Goal: Task Accomplishment & Management: Complete application form

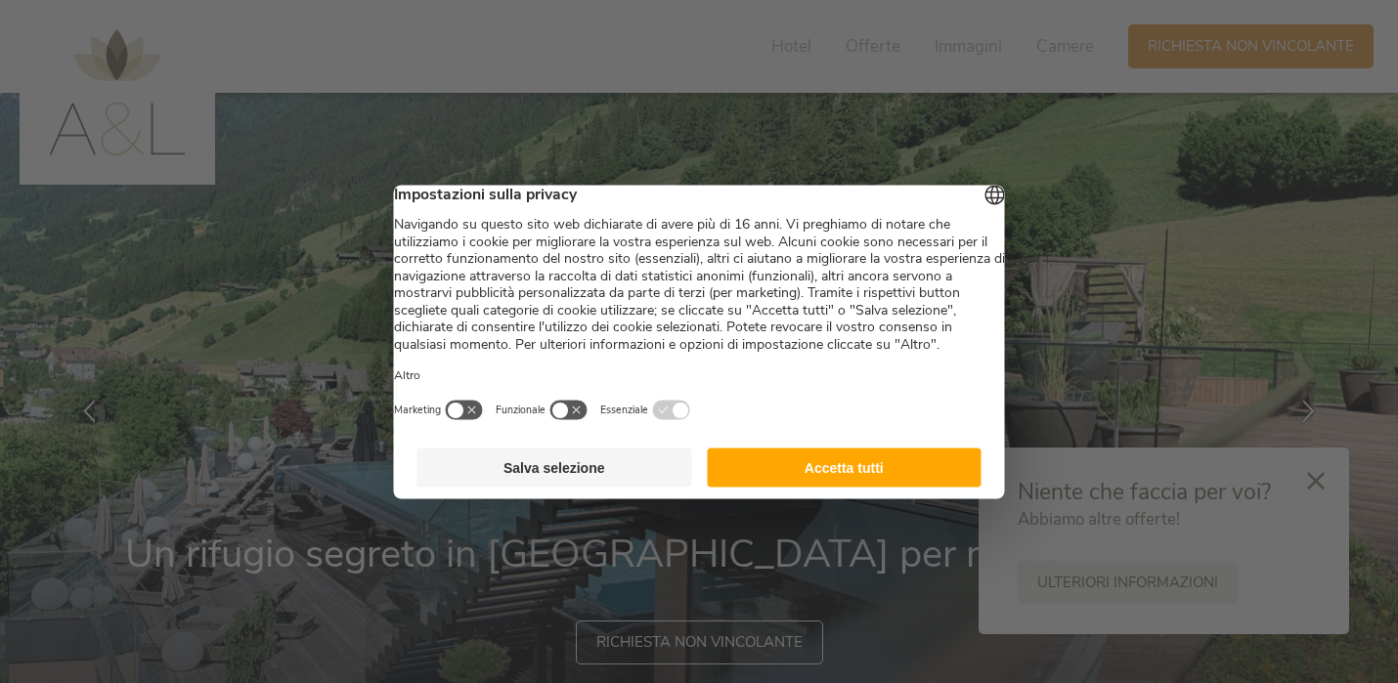
click at [896, 487] on button "Accetta tutti" at bounding box center [844, 467] width 275 height 39
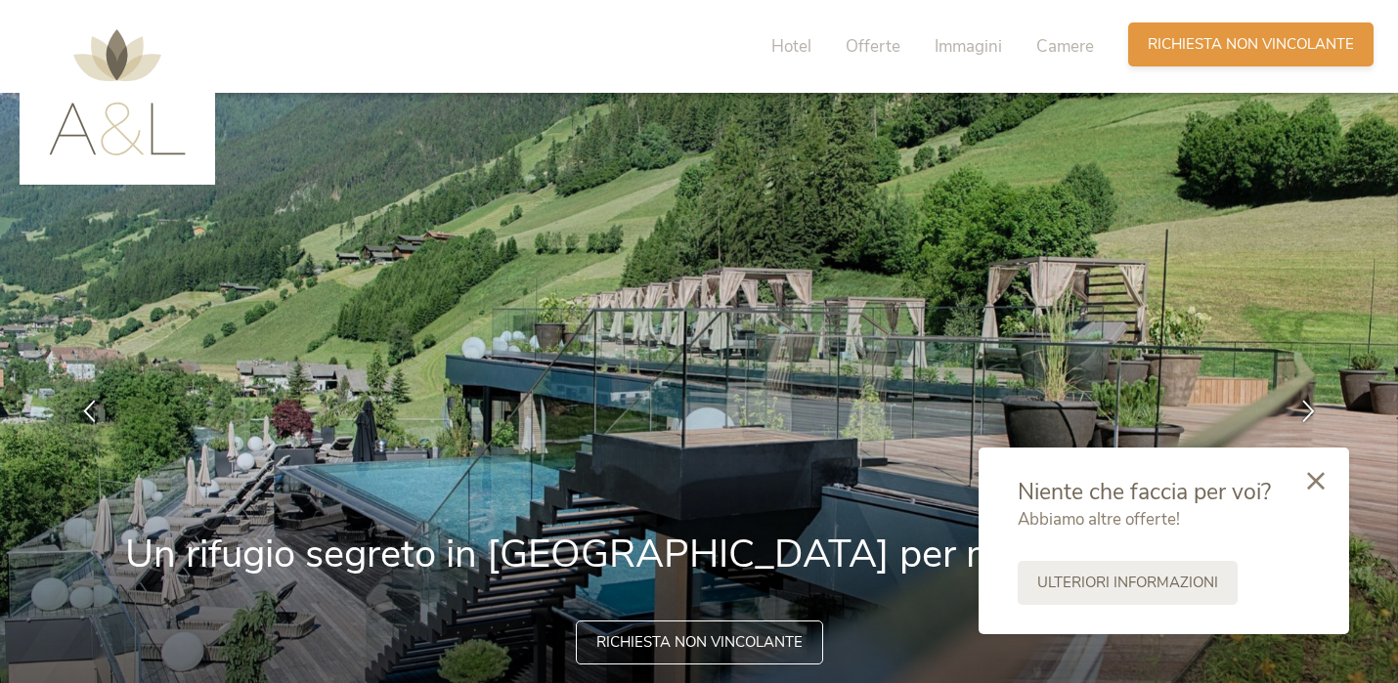
click at [1278, 53] on span "Richiesta non vincolante" at bounding box center [1250, 44] width 206 height 21
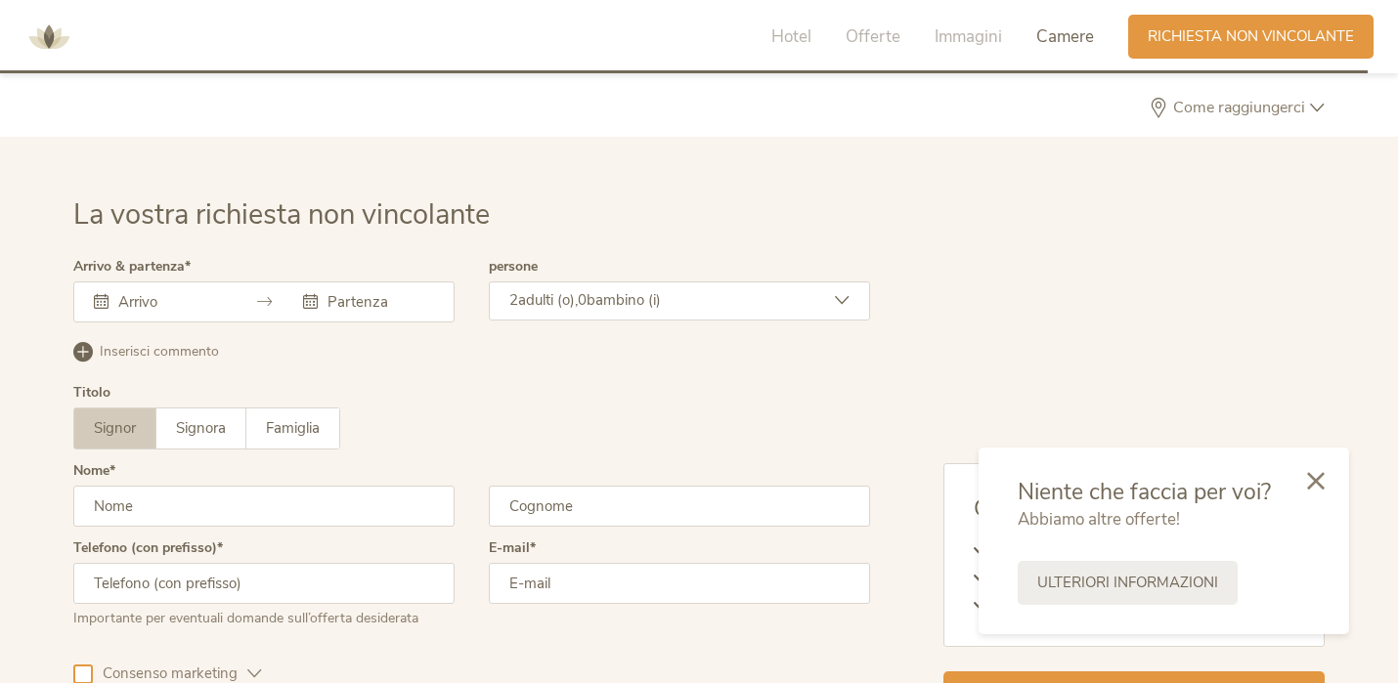
scroll to position [5797, 0]
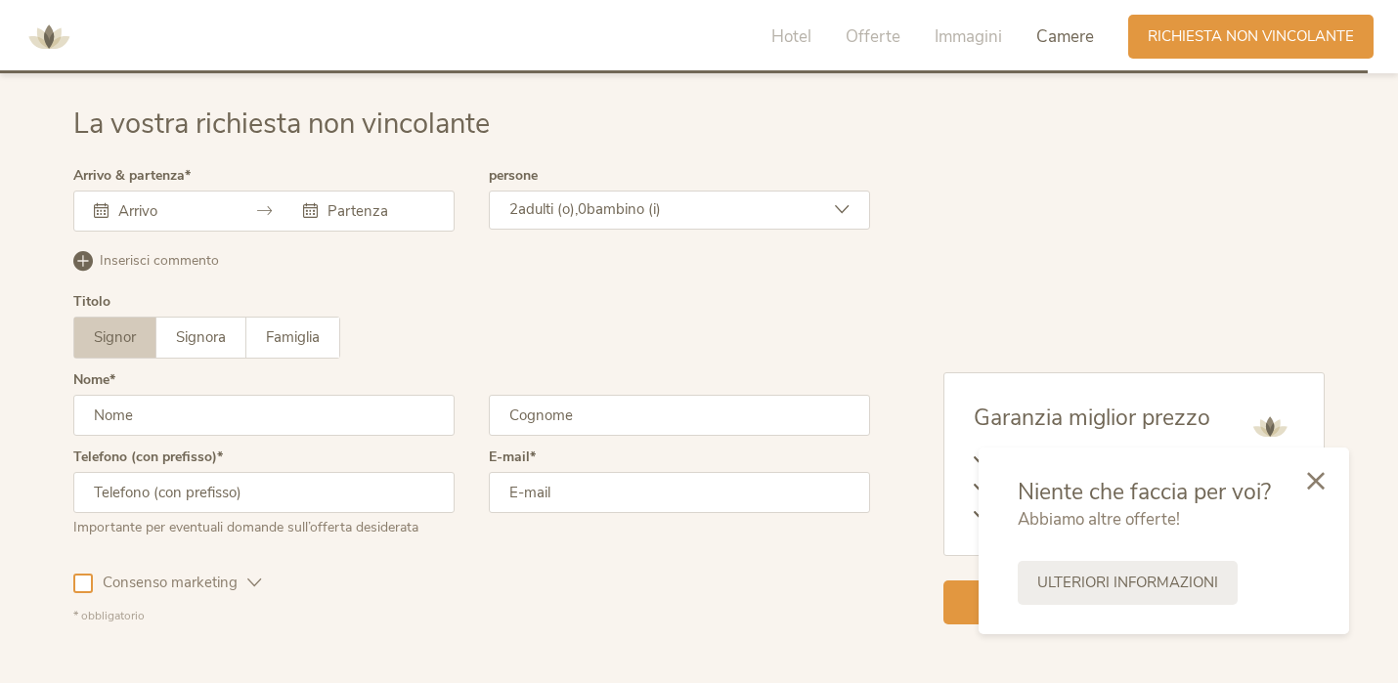
click at [194, 201] on input "text" at bounding box center [168, 211] width 111 height 20
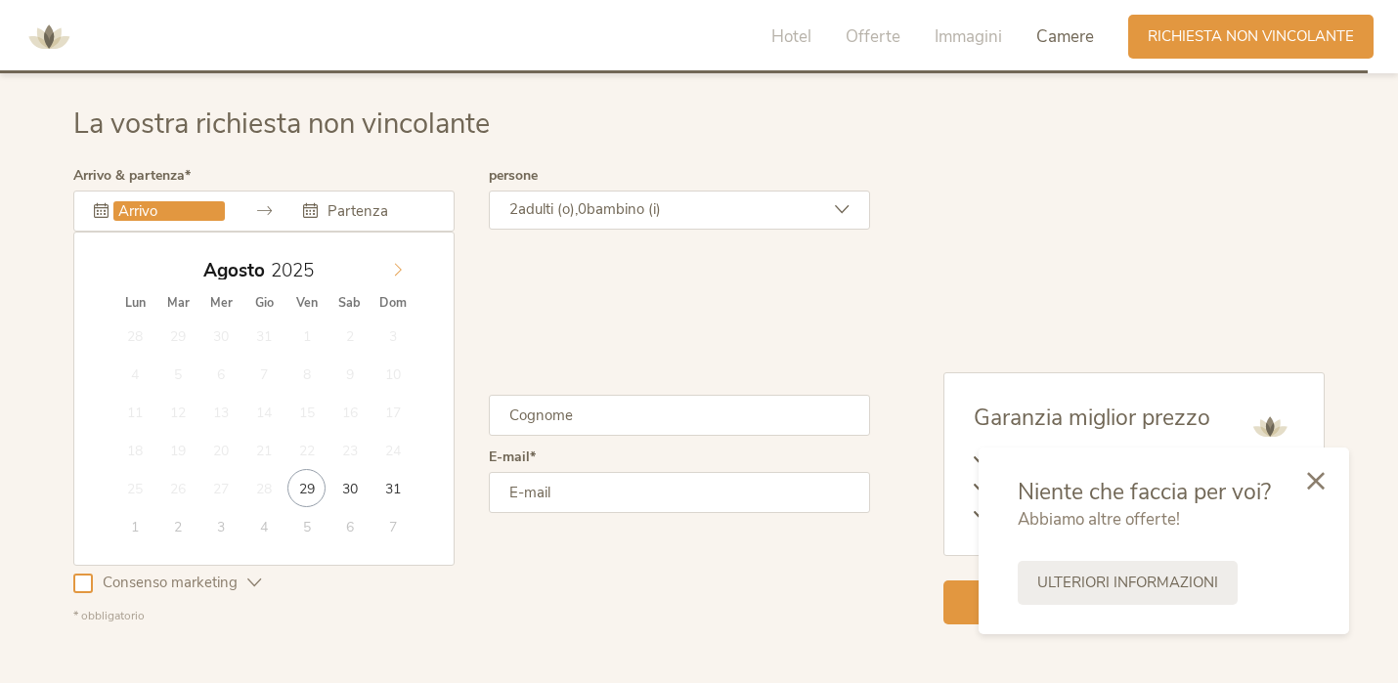
click at [406, 265] on span at bounding box center [397, 265] width 33 height 27
type input "02.11.2025"
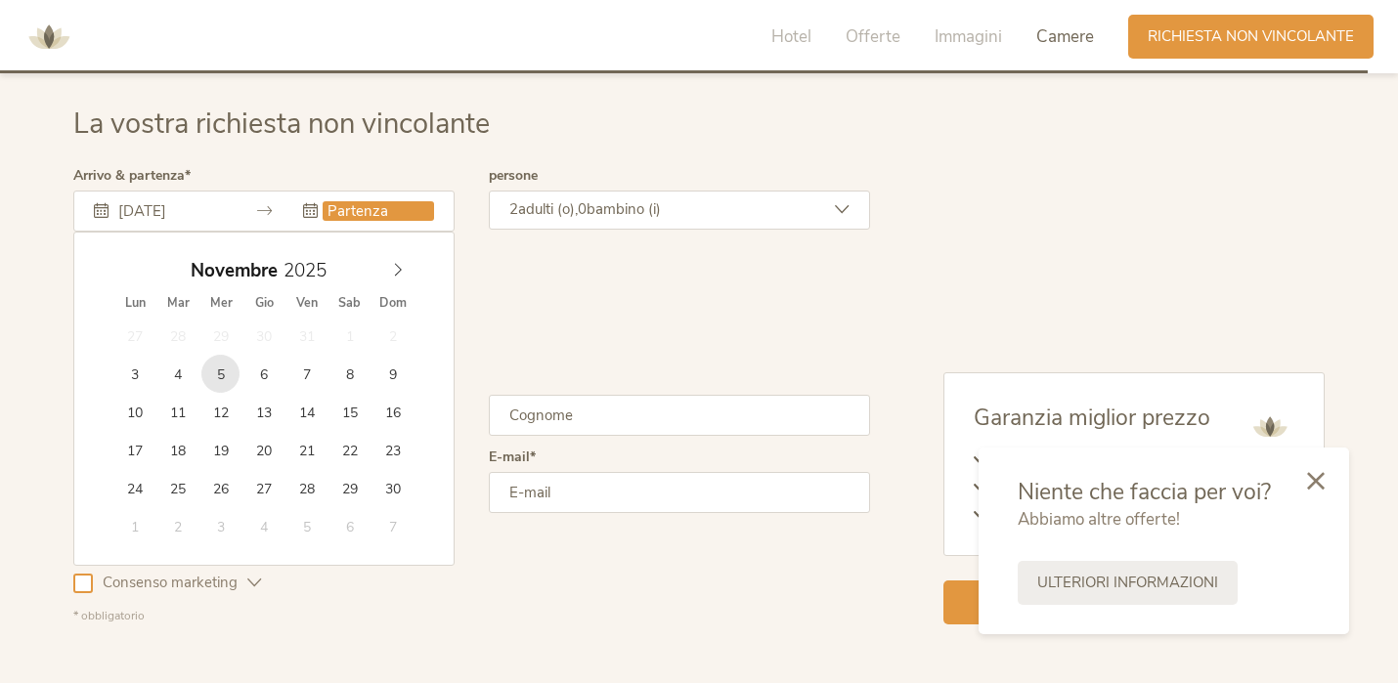
type input "05.11.2025"
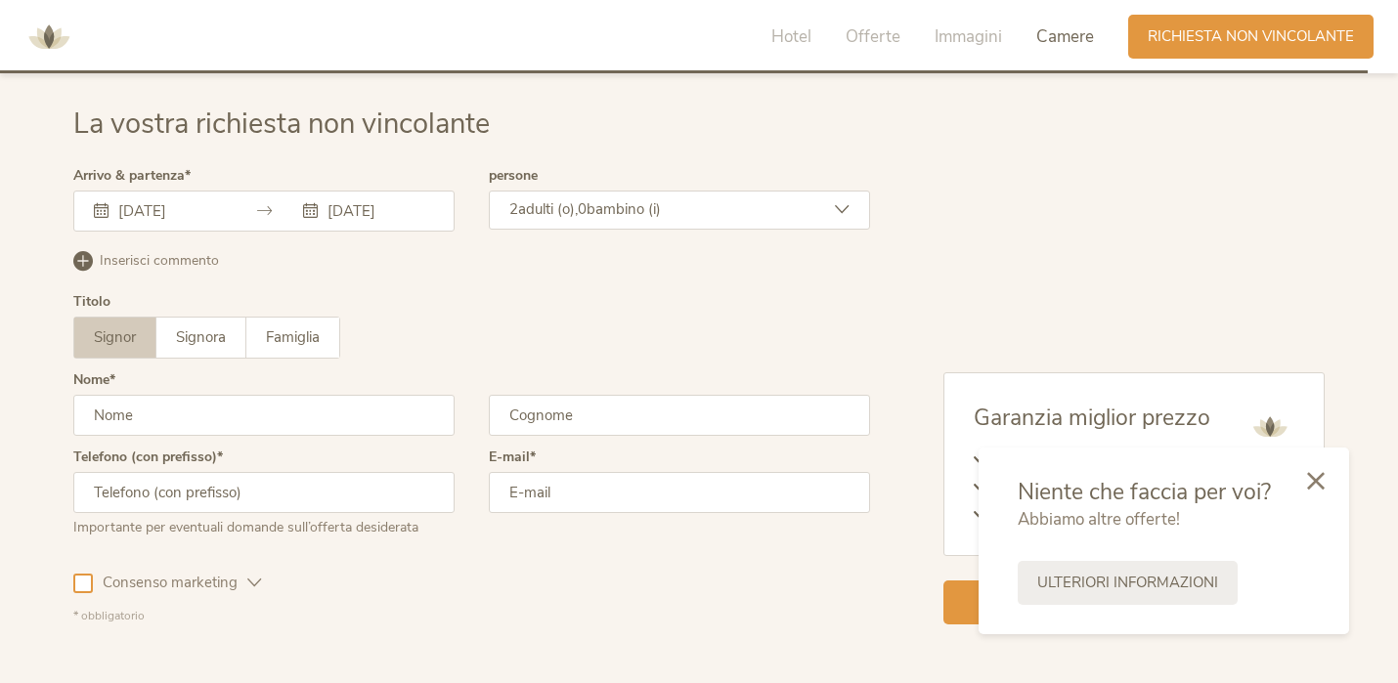
click at [598, 220] on div "2 adulti (o), 0 bambino (i)" at bounding box center [679, 210] width 381 height 39
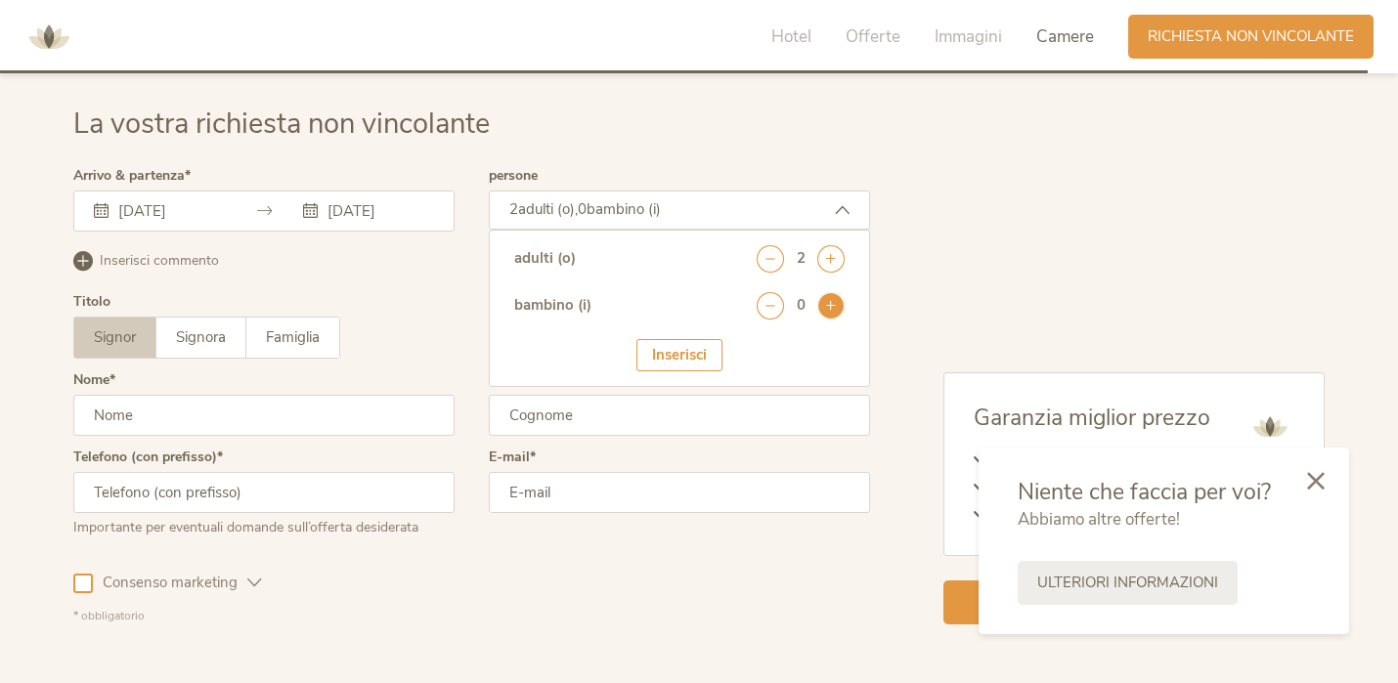
click at [829, 298] on icon at bounding box center [830, 305] width 27 height 27
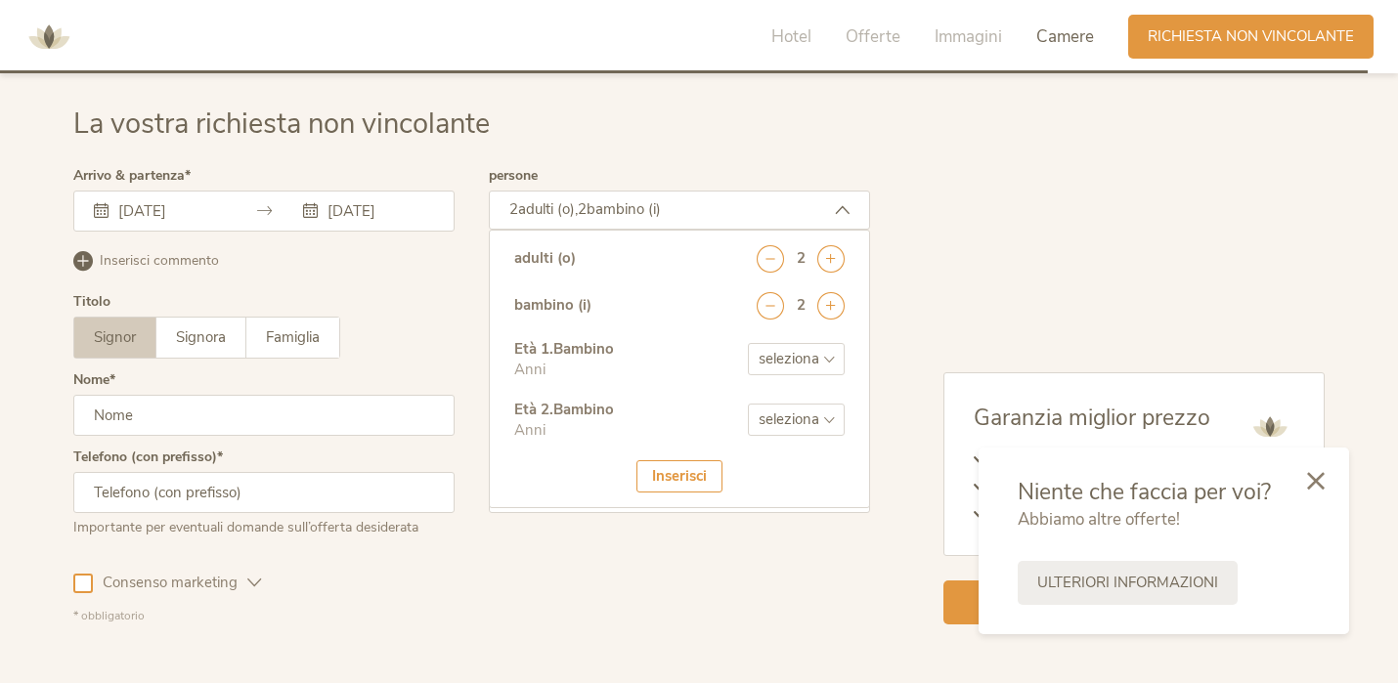
select select "3"
select select "6"
click at [219, 405] on div at bounding box center [471, 396] width 806 height 465
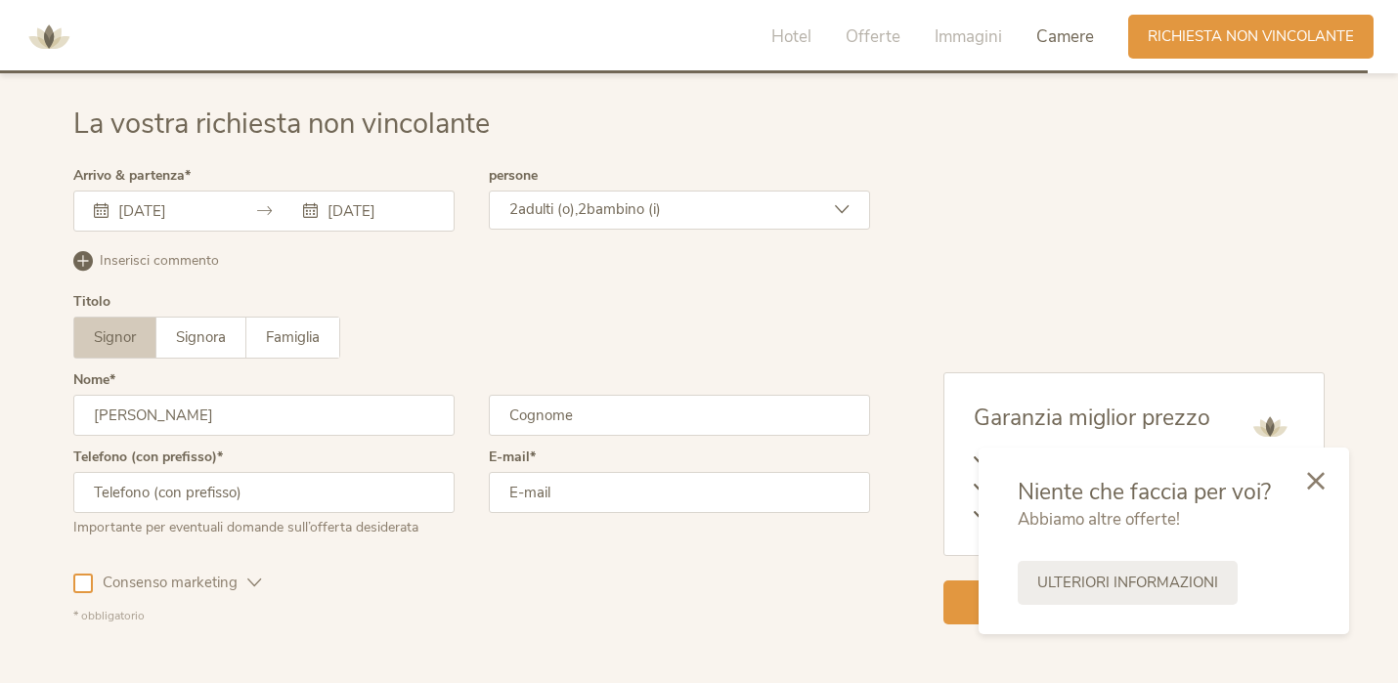
type input "Claudia"
type input "q"
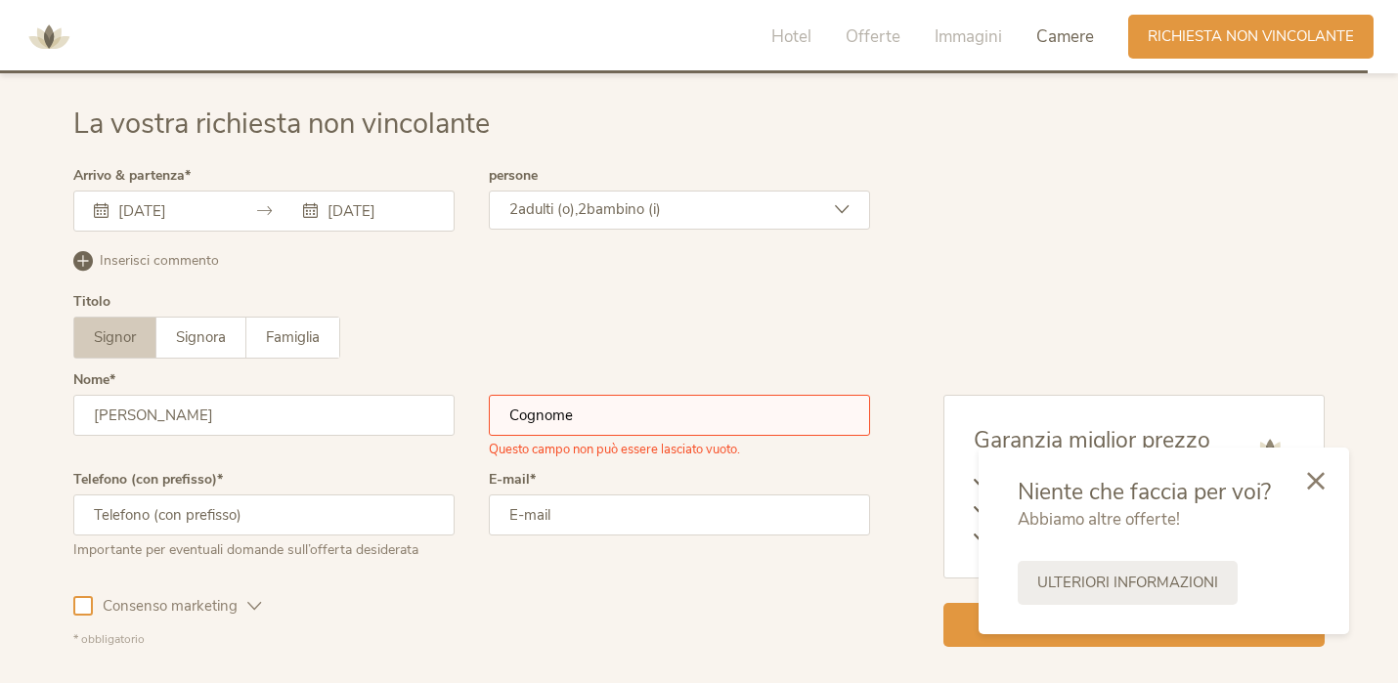
click at [560, 423] on input "text" at bounding box center [679, 415] width 381 height 41
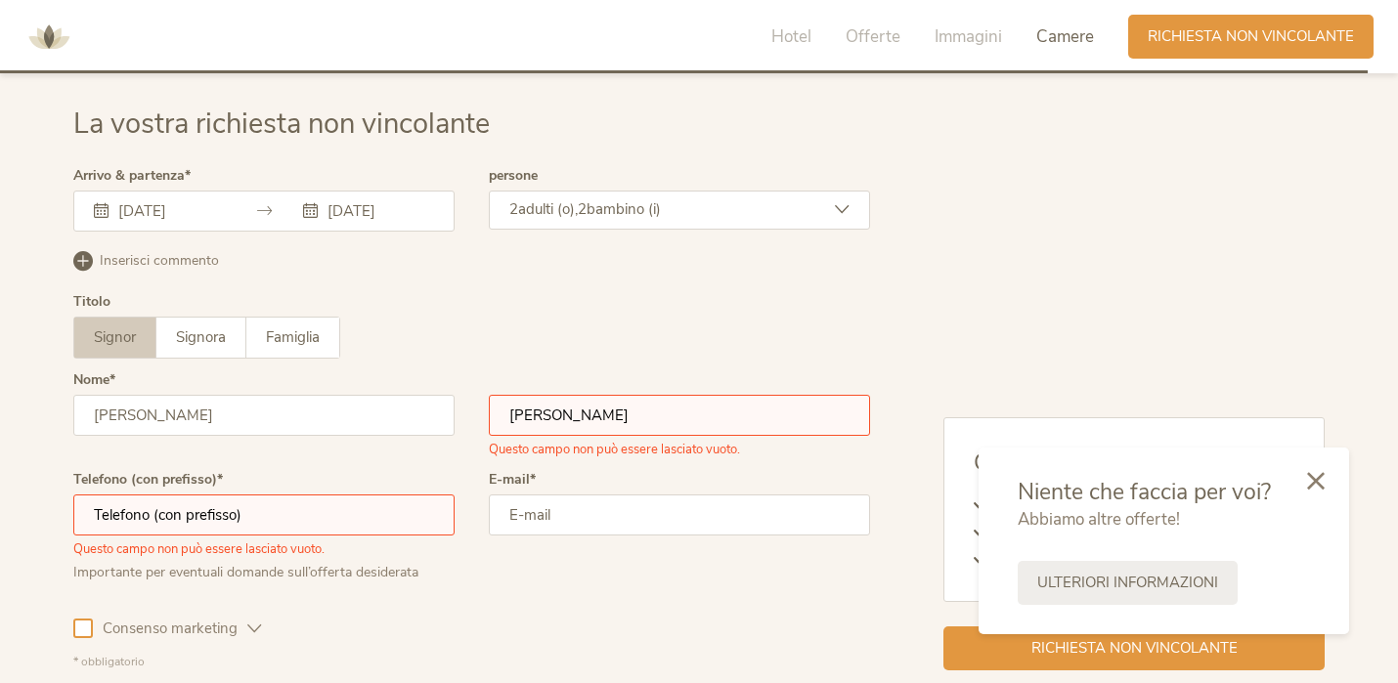
type input "Rossi"
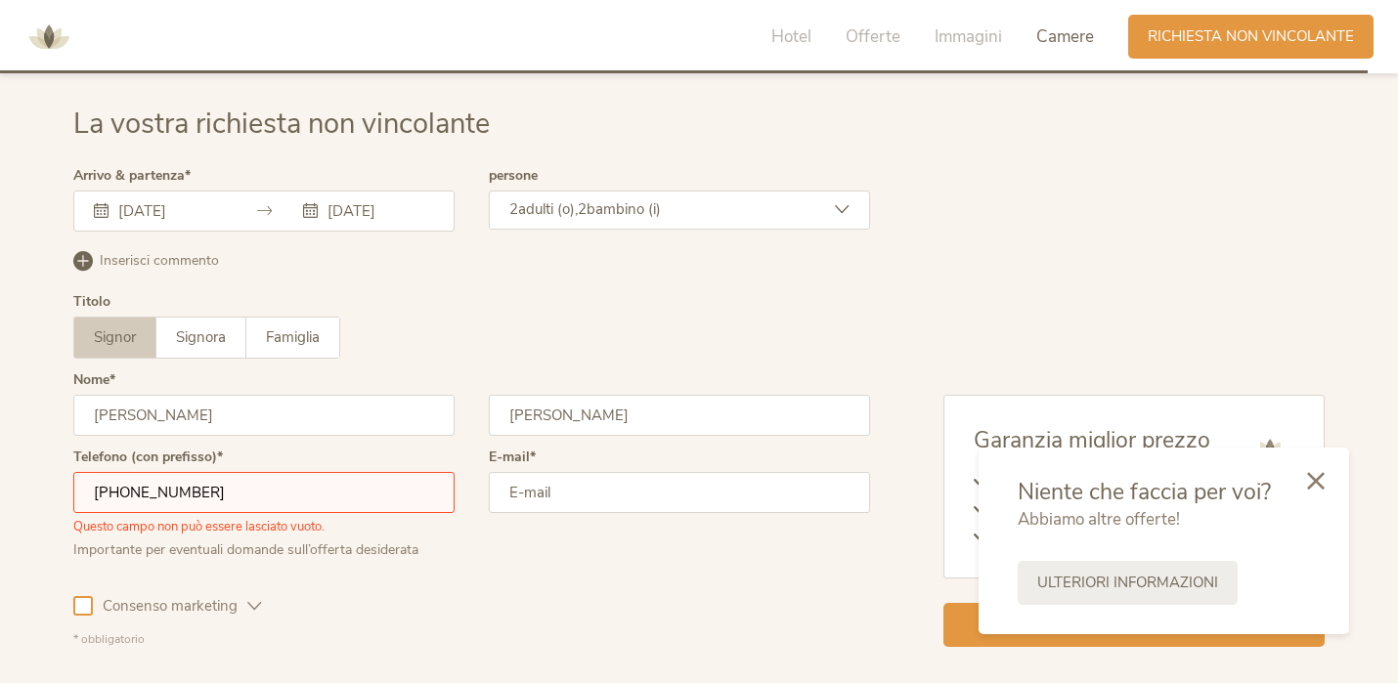
type input "+41766930677"
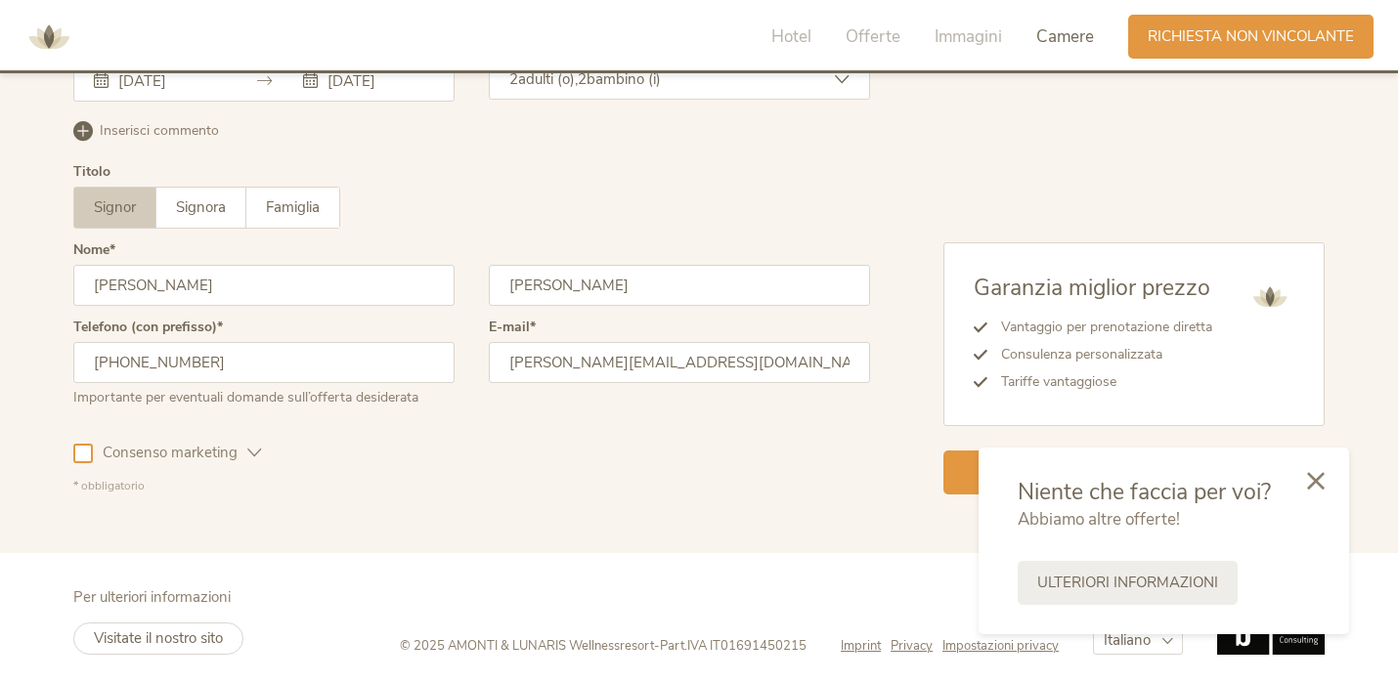
scroll to position [5924, 0]
type input "claudia.rossi.1909@gmail.com"
click at [1319, 481] on icon at bounding box center [1316, 479] width 18 height 18
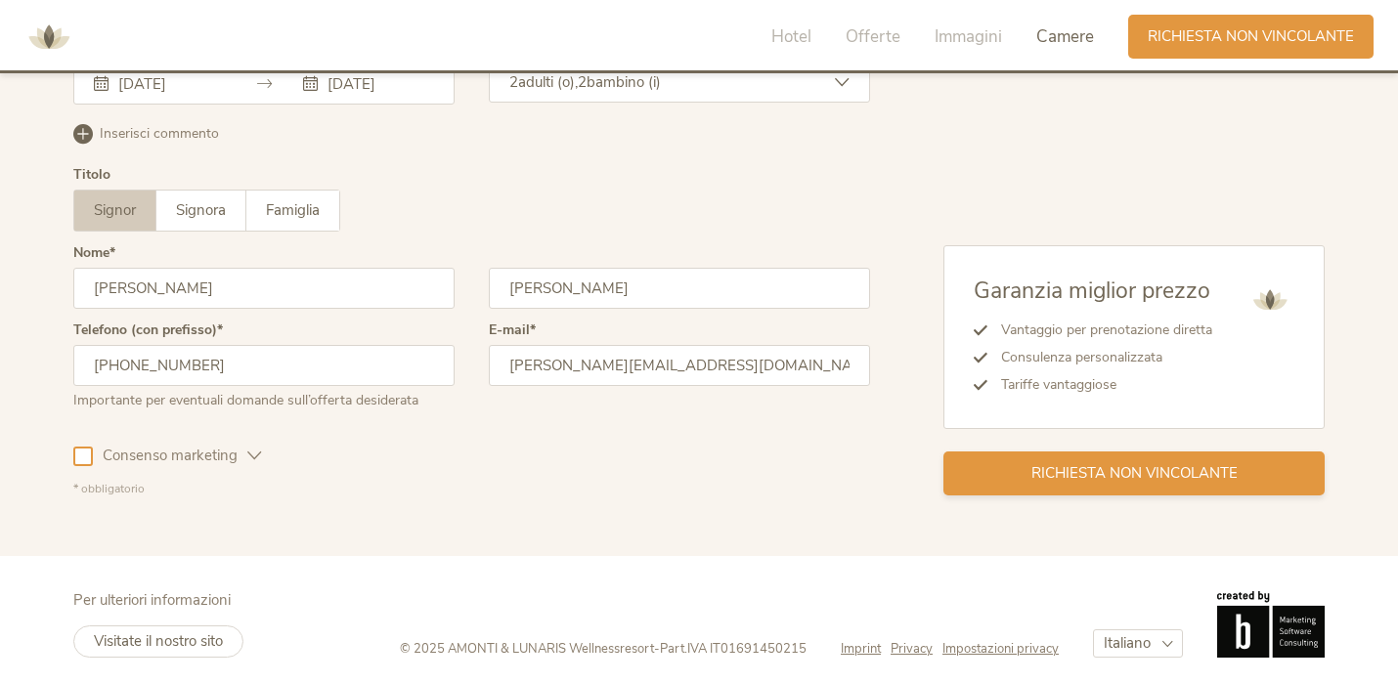
click at [1164, 483] on div "Richiesta non vincolante" at bounding box center [1133, 474] width 381 height 44
